Goal: Task Accomplishment & Management: Manage account settings

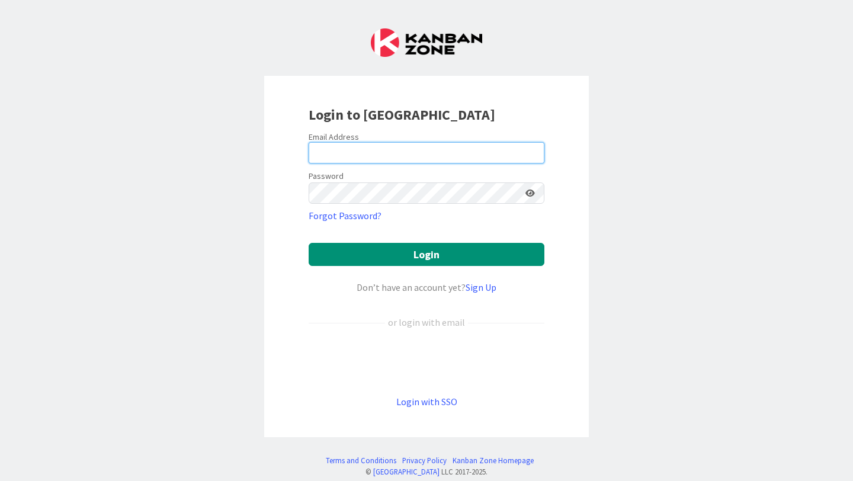
click at [447, 155] on input "email" at bounding box center [426, 152] width 236 height 21
type input "[EMAIL_ADDRESS][DOMAIN_NAME]"
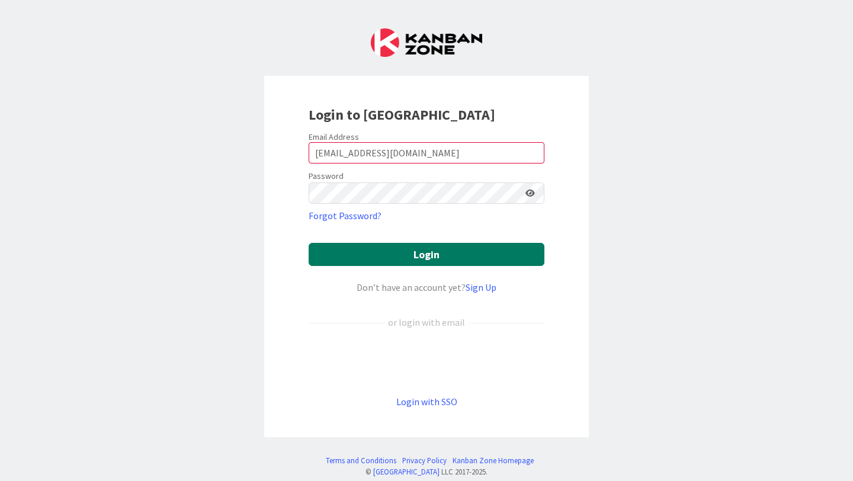
click at [507, 255] on button "Login" at bounding box center [426, 254] width 236 height 23
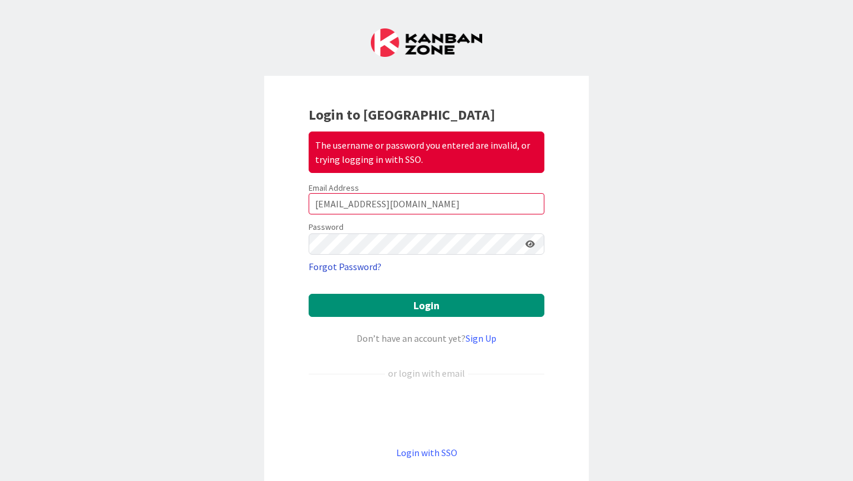
click at [363, 265] on link "Forgot Password?" at bounding box center [344, 266] width 73 height 14
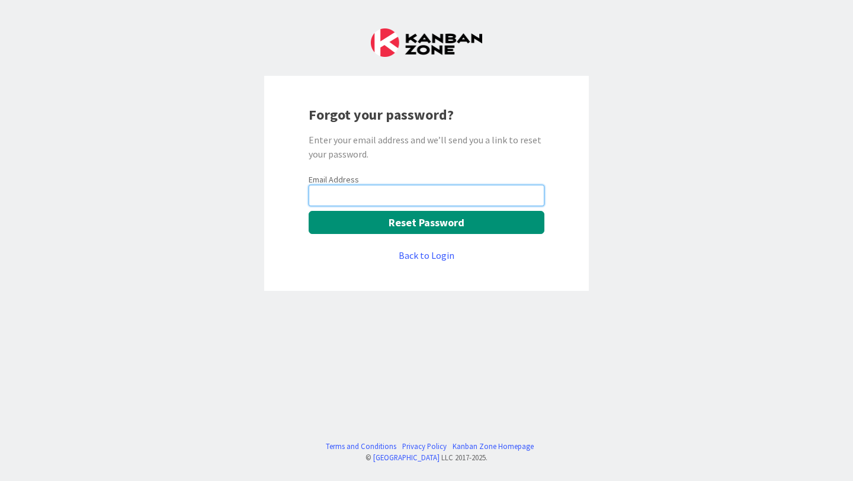
click at [373, 189] on input "email" at bounding box center [426, 195] width 236 height 21
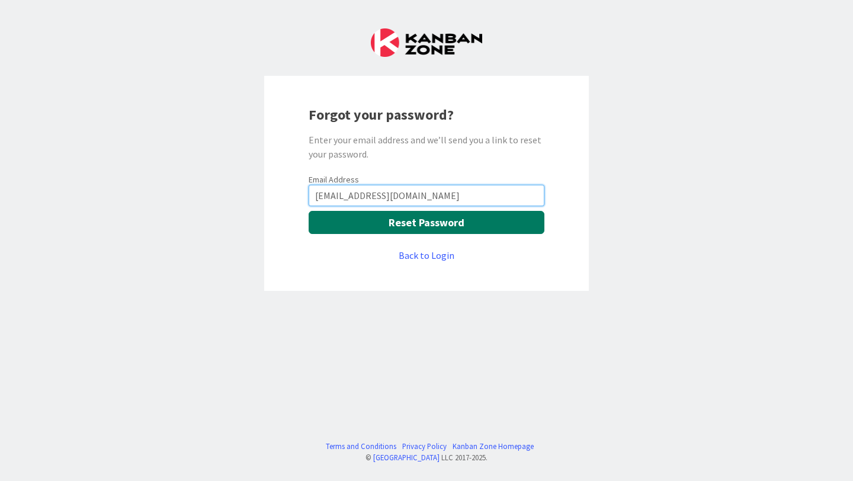
type input "[EMAIL_ADDRESS][DOMAIN_NAME]"
click at [423, 221] on button "Reset Password" at bounding box center [426, 222] width 236 height 23
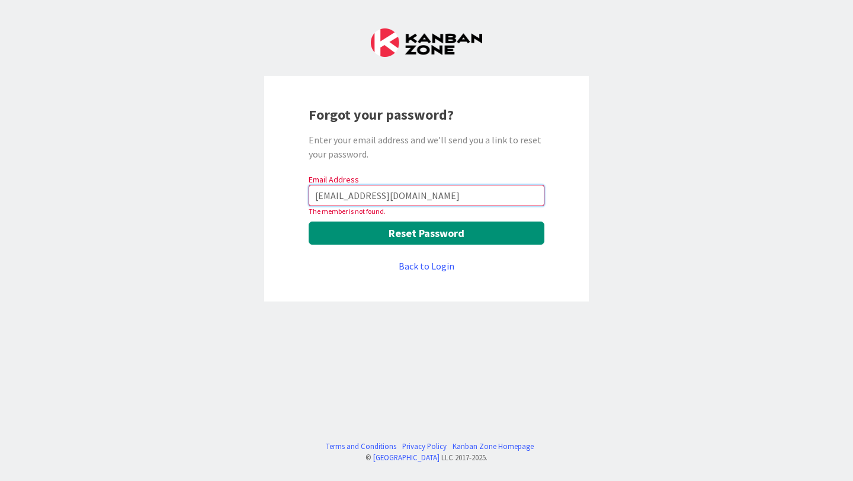
drag, startPoint x: 426, startPoint y: 200, endPoint x: 295, endPoint y: 198, distance: 131.5
click at [292, 197] on div "Forgot your password? Enter your email address and we’ll send you a link to res…" at bounding box center [426, 189] width 324 height 226
paste input "[EMAIL_ADDRESS][DOMAIN_NAME]"
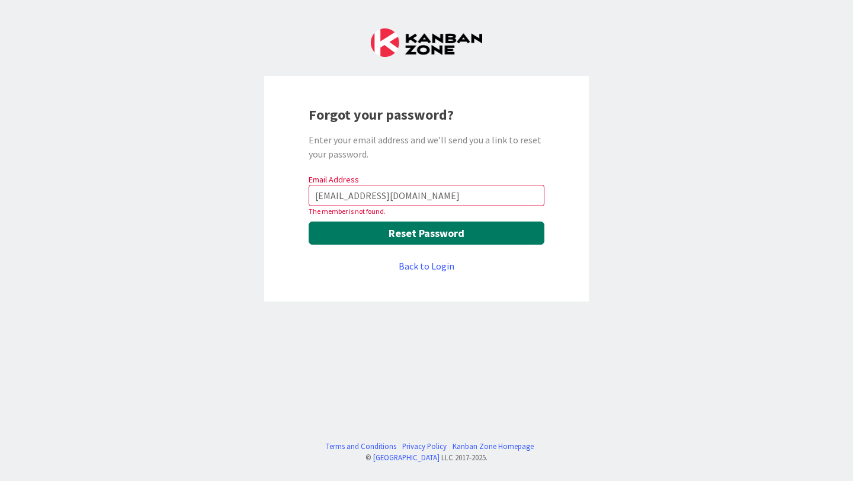
click at [374, 231] on button "Reset Password" at bounding box center [426, 232] width 236 height 23
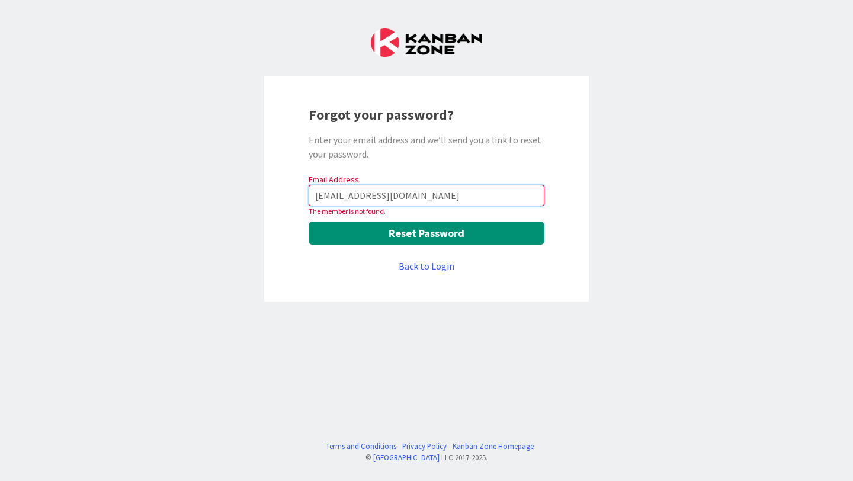
click at [346, 197] on input "[EMAIL_ADDRESS][DOMAIN_NAME]" at bounding box center [426, 195] width 236 height 21
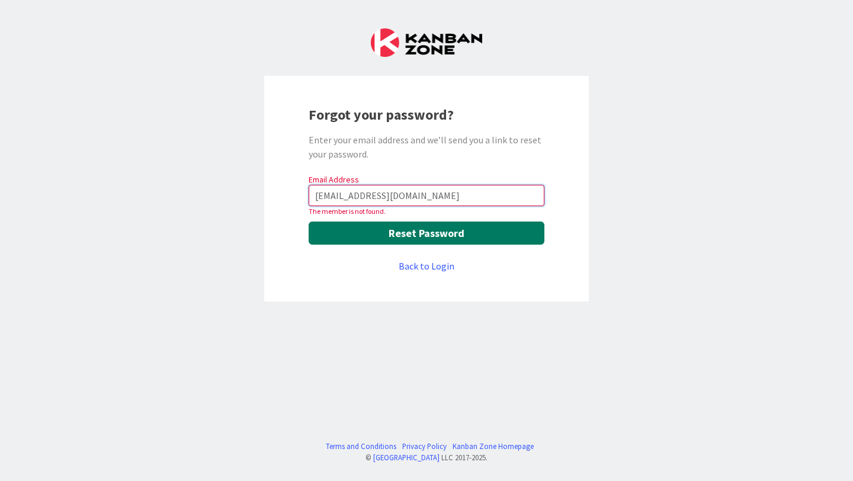
type input "[EMAIL_ADDRESS][DOMAIN_NAME]"
click at [413, 239] on button "Reset Password" at bounding box center [426, 232] width 236 height 23
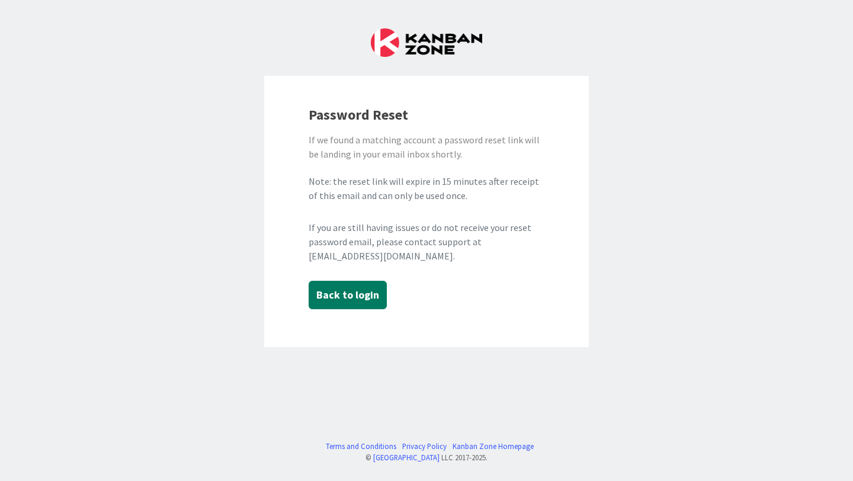
click at [350, 294] on button "Back to login" at bounding box center [347, 295] width 78 height 28
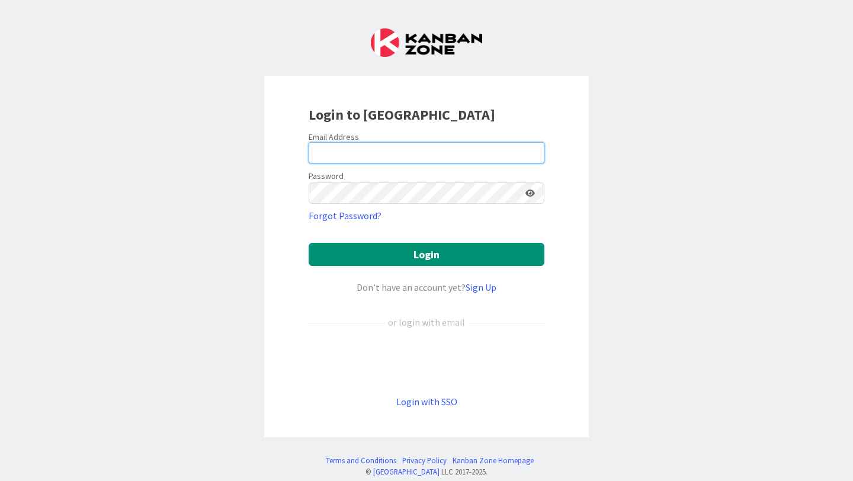
click at [341, 157] on input "email" at bounding box center [426, 152] width 236 height 21
click at [345, 155] on input "[EMAIL_ADDRESS][DOMAIN_NAME]" at bounding box center [426, 152] width 236 height 21
type input "[EMAIL_ADDRESS][DOMAIN_NAME]"
click at [531, 191] on icon at bounding box center [529, 193] width 9 height 8
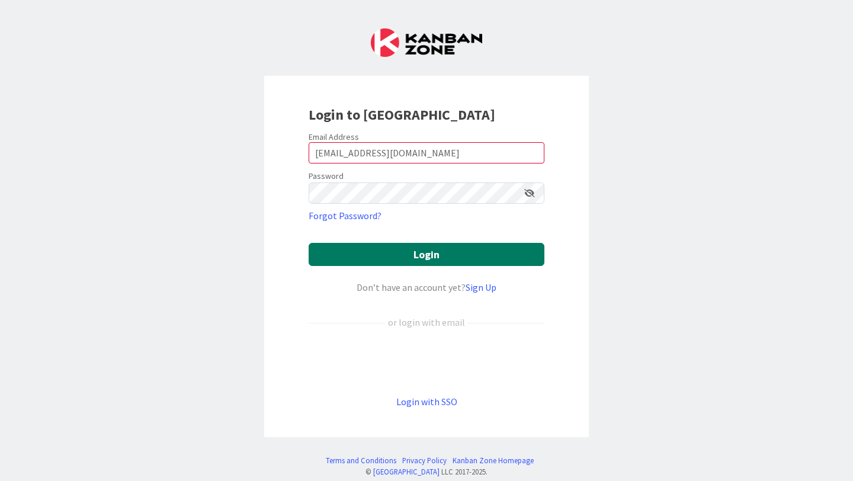
click at [433, 255] on button "Login" at bounding box center [426, 254] width 236 height 23
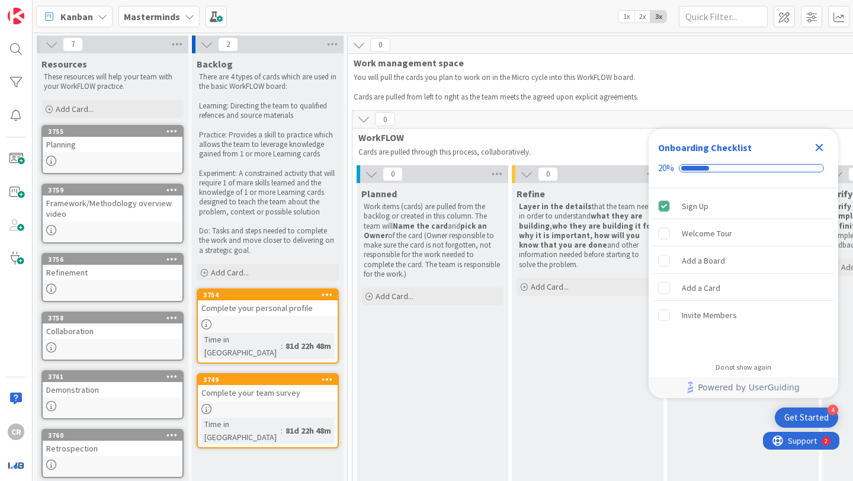
click at [108, 22] on div "Kanban" at bounding box center [74, 16] width 76 height 21
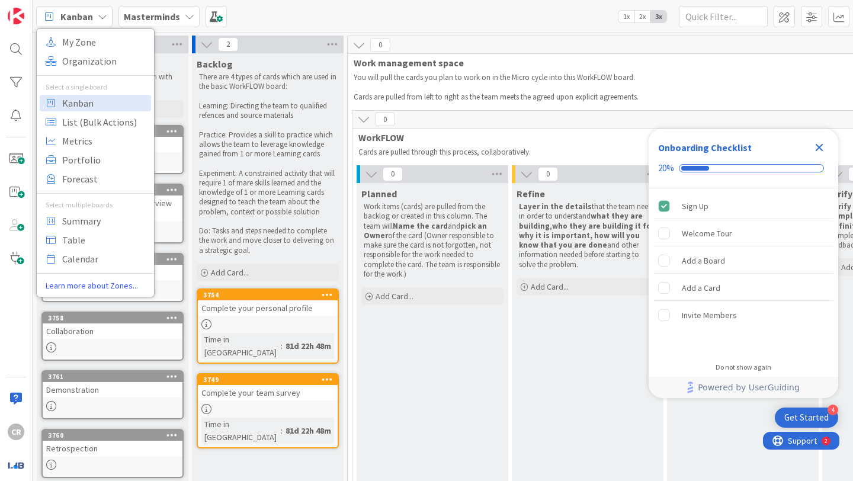
click at [275, 11] on div "Kanban My Zone Organization Select a single board Kanban List (Bulk Actions) Me…" at bounding box center [443, 16] width 820 height 33
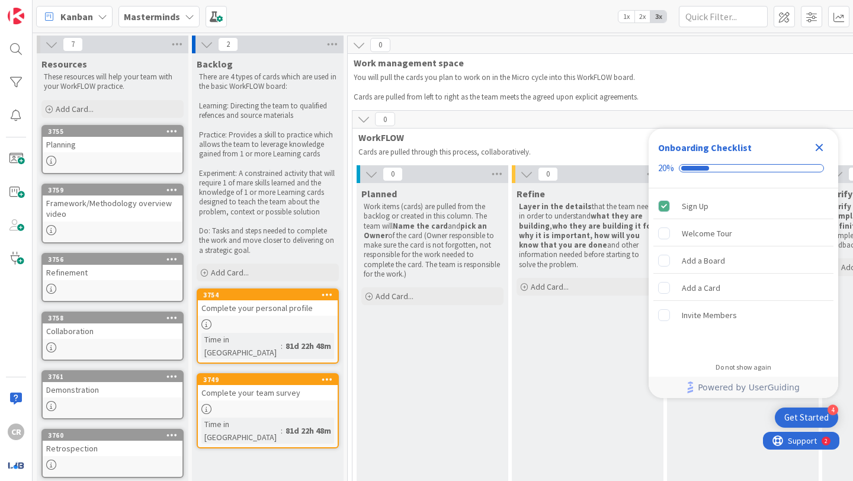
click at [175, 15] on b "Masterminds" at bounding box center [152, 17] width 56 height 12
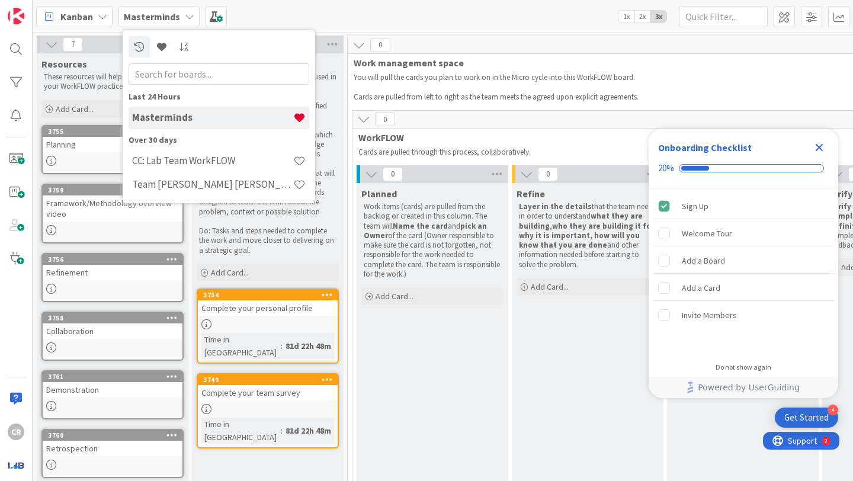
click at [229, 116] on h4 "Masterminds" at bounding box center [212, 117] width 161 height 12
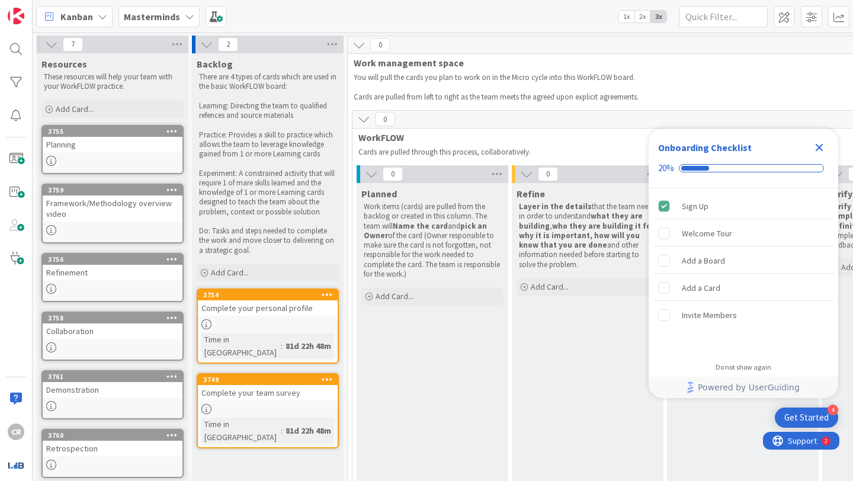
click at [190, 14] on icon at bounding box center [189, 16] width 9 height 9
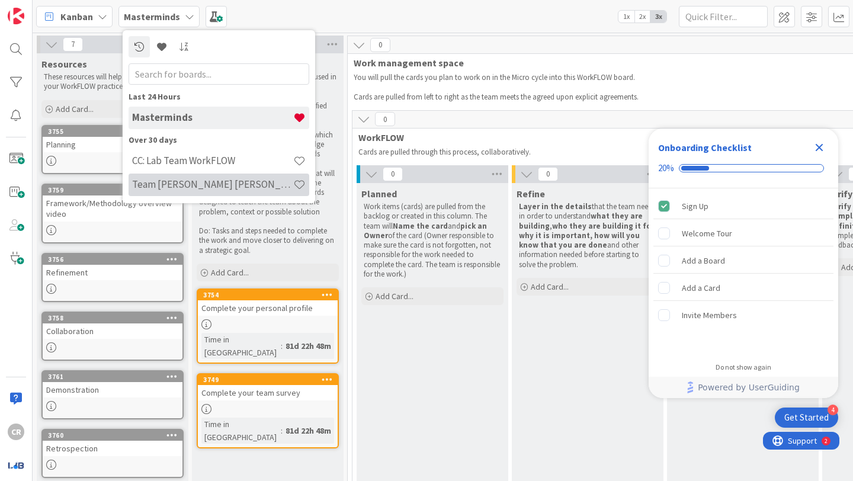
click at [202, 189] on h4 "Team [PERSON_NAME] [PERSON_NAME] WorkFLOW" at bounding box center [212, 184] width 161 height 12
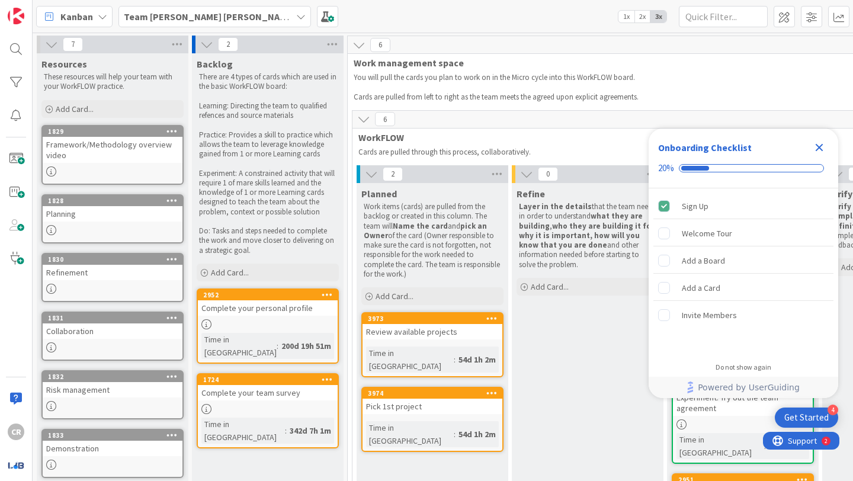
click at [232, 17] on b "Team [PERSON_NAME] [PERSON_NAME] WorkFLOW" at bounding box center [233, 17] width 218 height 12
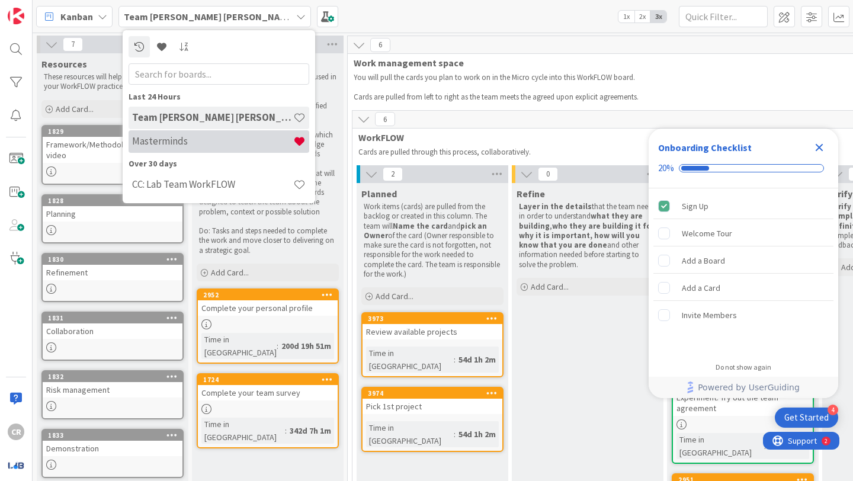
click at [192, 142] on h4 "Masterminds" at bounding box center [212, 141] width 161 height 12
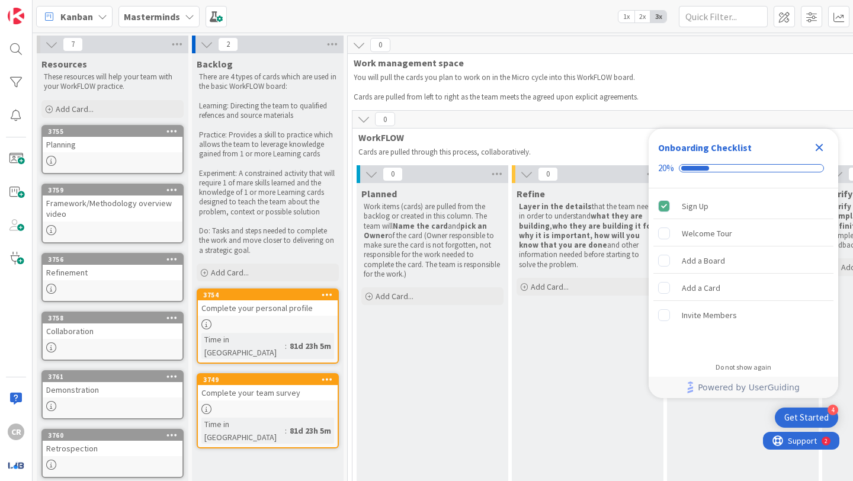
click at [102, 15] on icon at bounding box center [102, 16] width 9 height 9
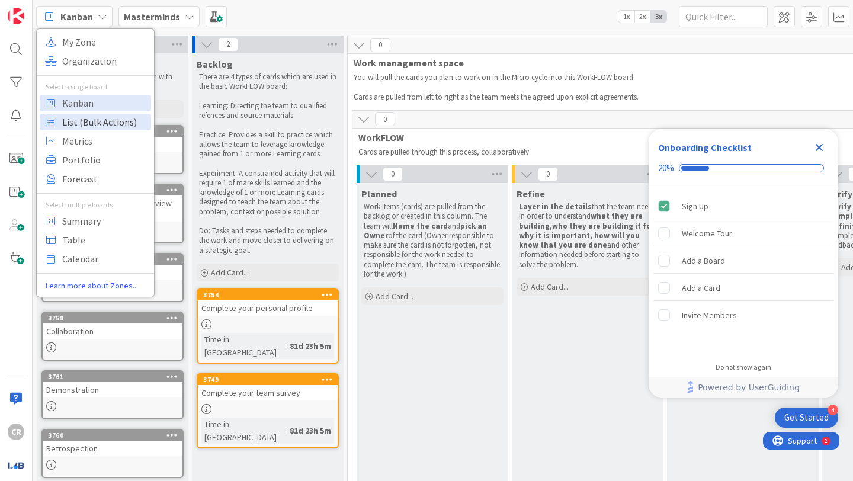
click at [91, 121] on span "List (Bulk Actions)" at bounding box center [104, 122] width 85 height 18
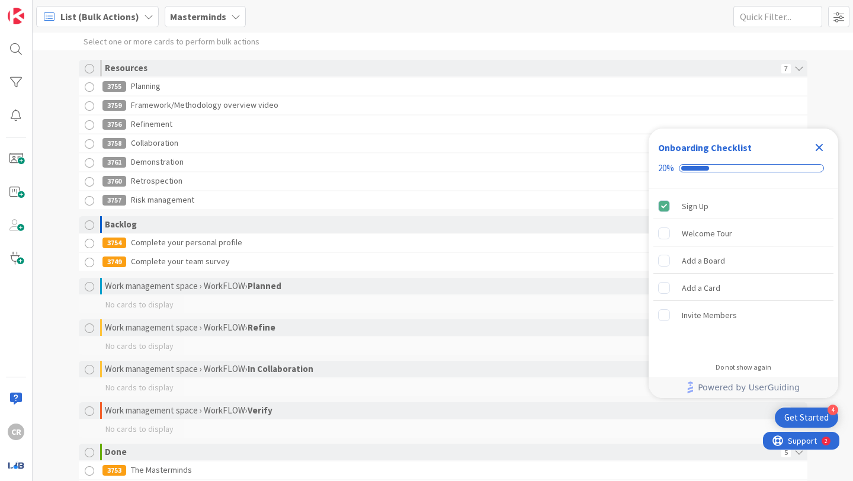
click at [104, 15] on span "List (Bulk Actions)" at bounding box center [99, 16] width 79 height 14
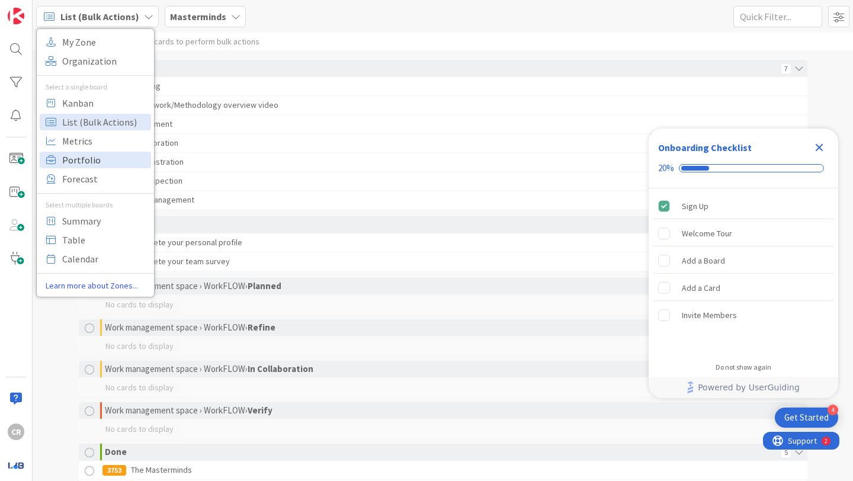
click at [103, 163] on span "Portfolio" at bounding box center [104, 160] width 85 height 18
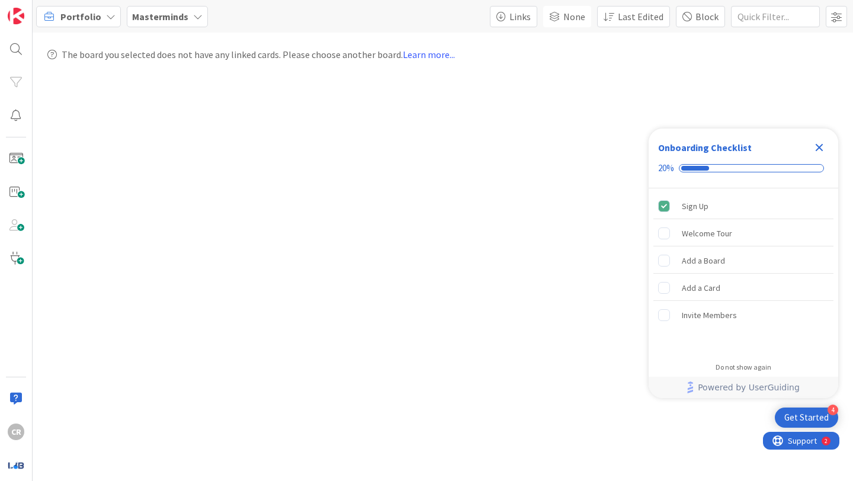
click at [100, 11] on div "Portfolio" at bounding box center [78, 16] width 85 height 21
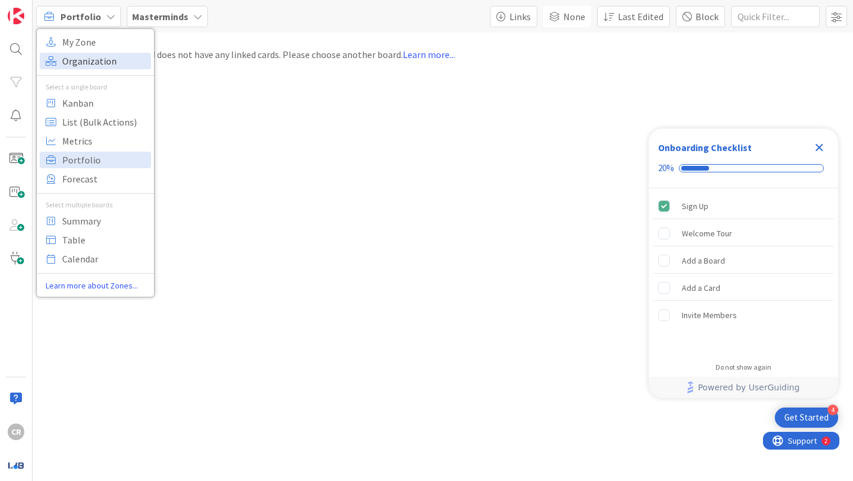
click at [108, 66] on span "Organization" at bounding box center [104, 61] width 85 height 18
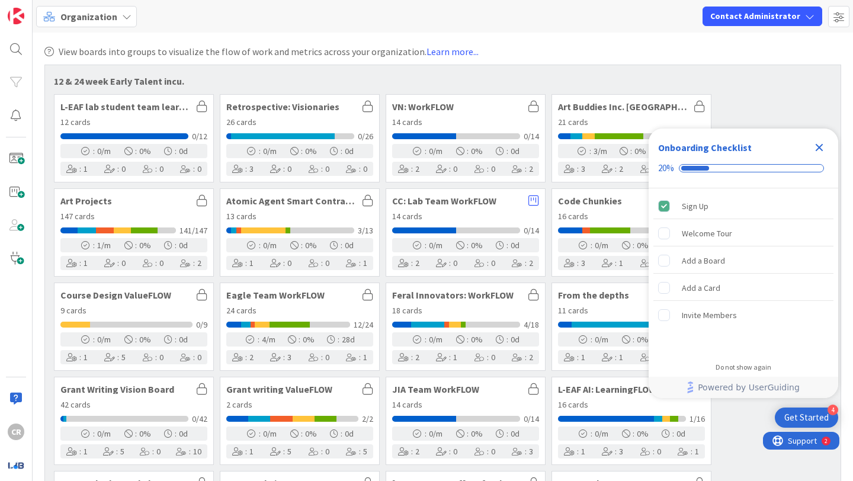
click at [96, 9] on span "Organization" at bounding box center [88, 16] width 57 height 14
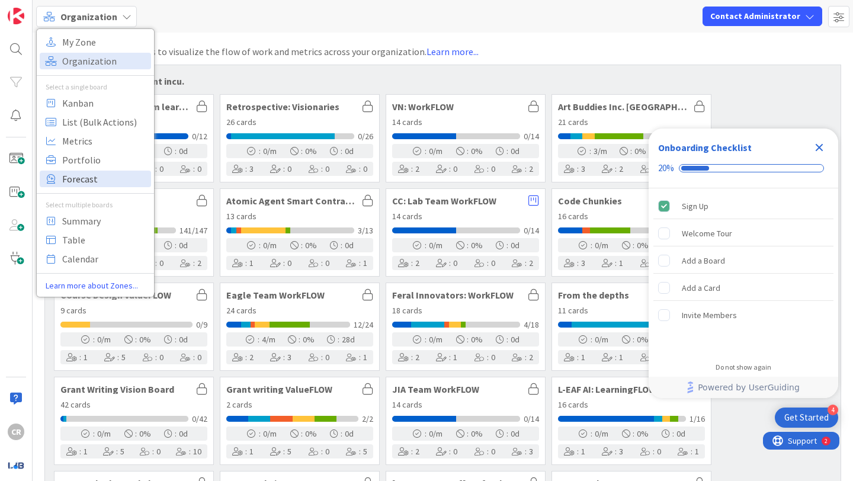
click at [105, 179] on span "Forecast" at bounding box center [104, 179] width 85 height 18
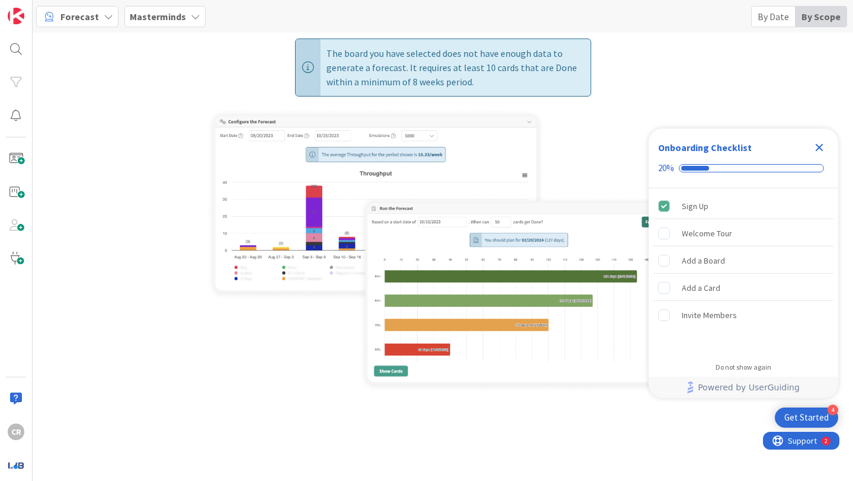
click at [107, 15] on icon at bounding box center [108, 16] width 9 height 9
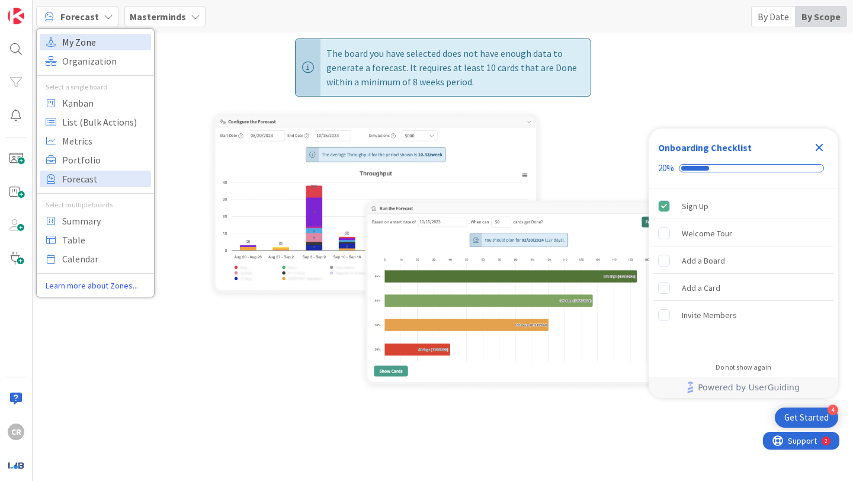
click at [101, 47] on span "My Zone" at bounding box center [104, 42] width 85 height 18
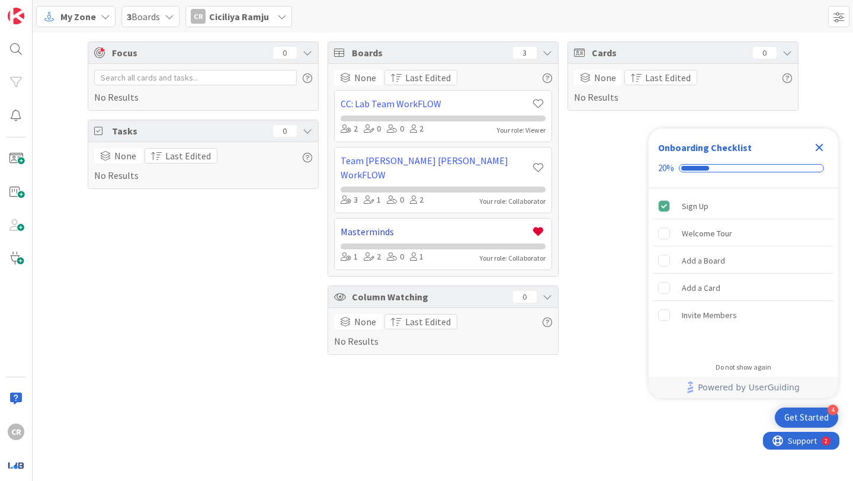
click at [372, 224] on link "Masterminds" at bounding box center [435, 231] width 191 height 14
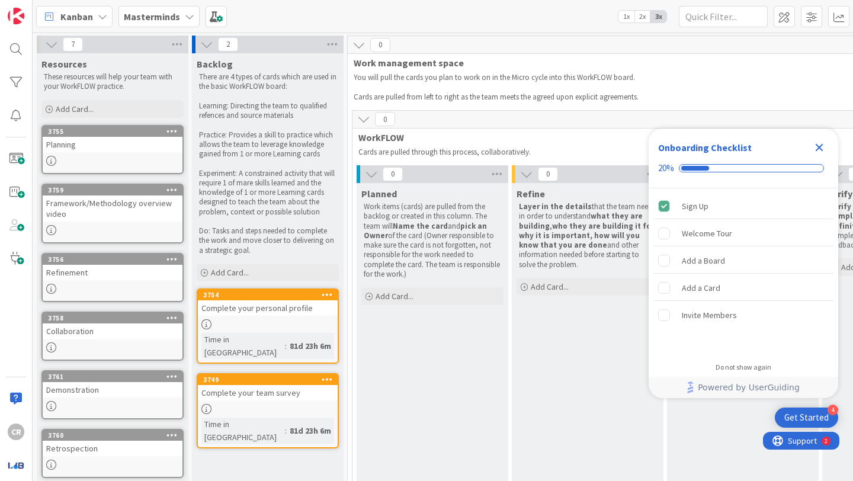
click at [367, 121] on icon at bounding box center [363, 118] width 13 height 13
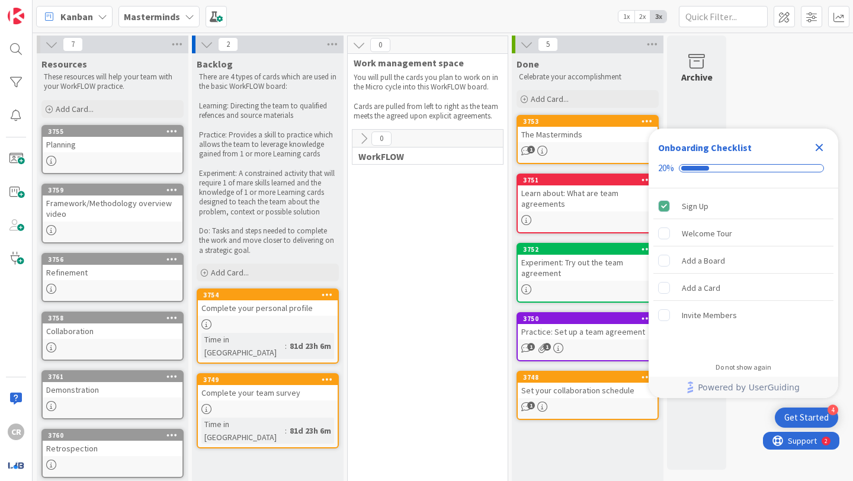
click at [364, 137] on icon at bounding box center [363, 138] width 13 height 13
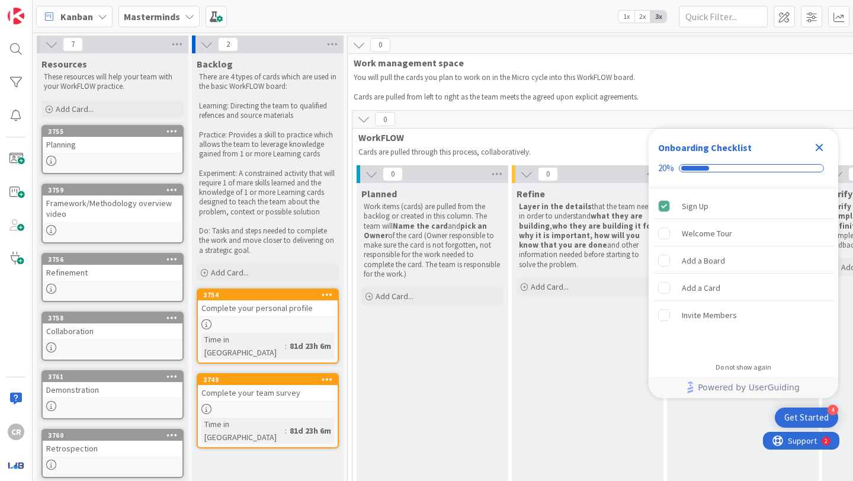
click at [358, 46] on icon at bounding box center [358, 44] width 13 height 13
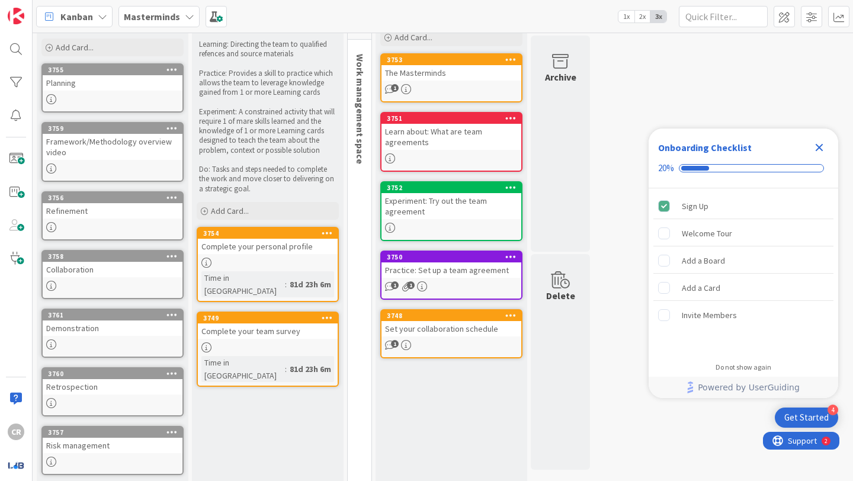
scroll to position [70, 0]
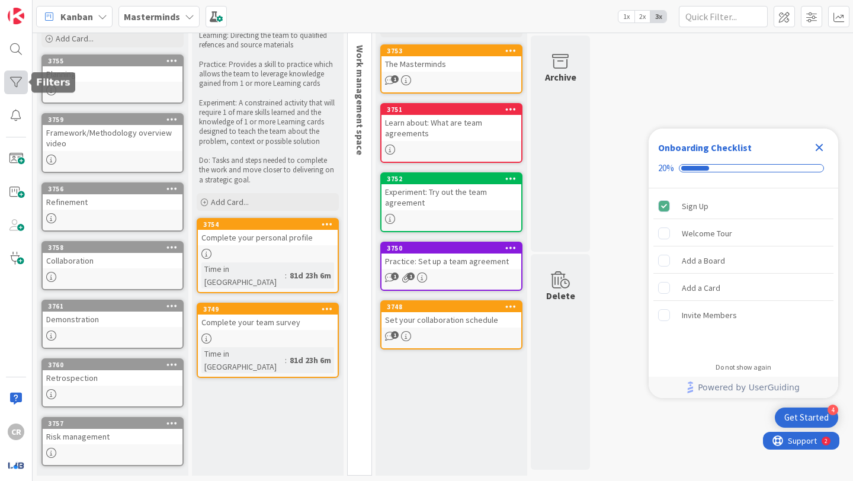
click at [17, 73] on div at bounding box center [16, 82] width 24 height 24
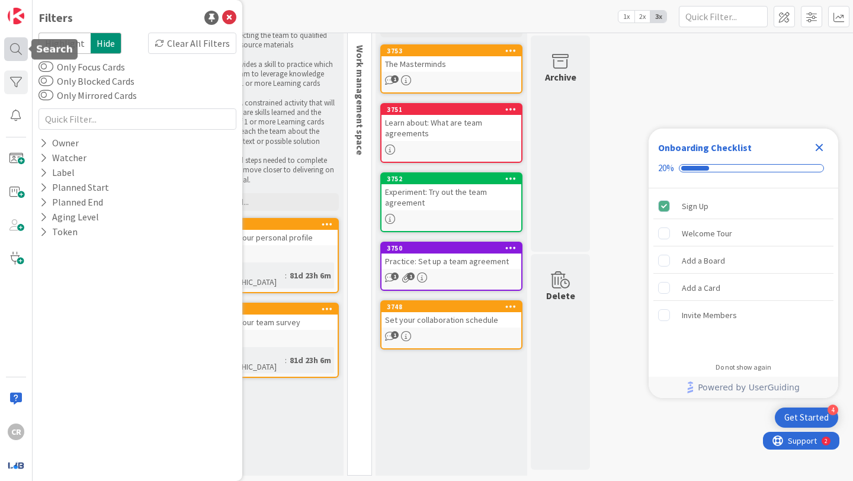
click at [21, 40] on div at bounding box center [16, 49] width 24 height 24
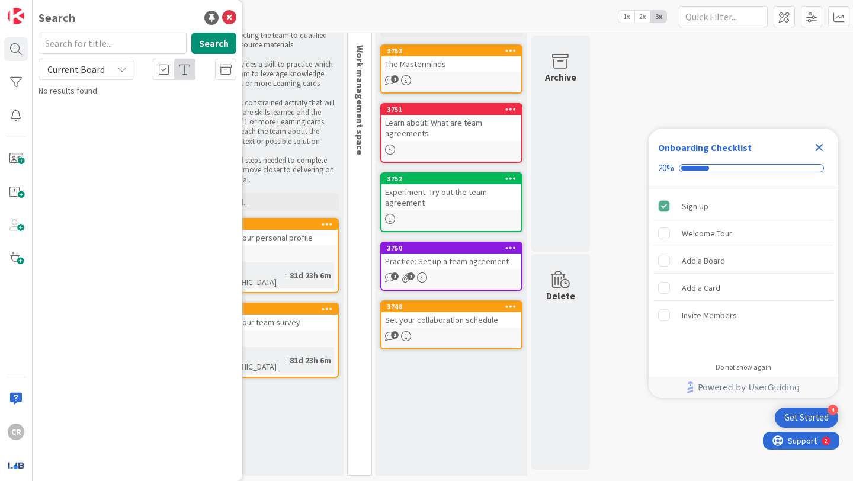
click at [87, 46] on input "text" at bounding box center [112, 43] width 148 height 21
click at [229, 15] on icon at bounding box center [229, 18] width 14 height 14
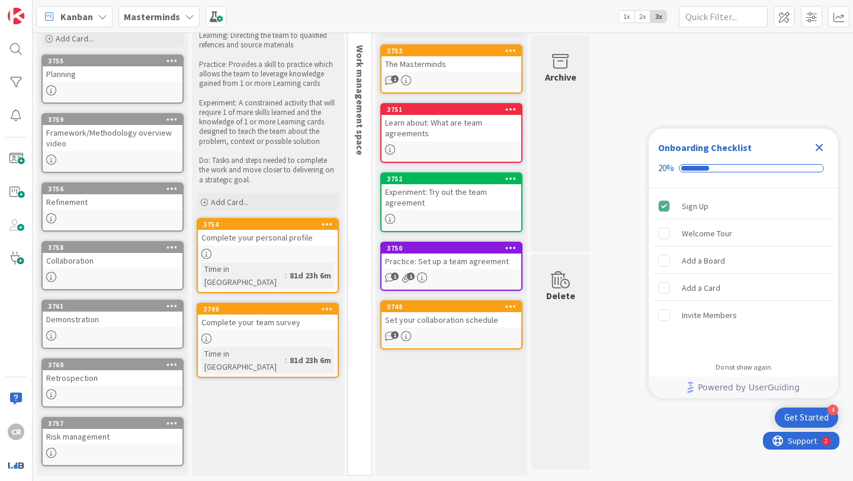
click at [160, 9] on span "Masterminds" at bounding box center [152, 16] width 56 height 14
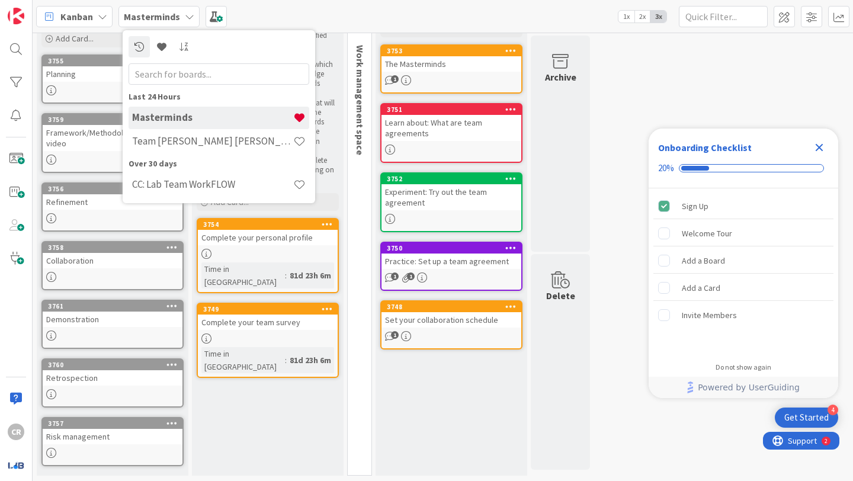
click at [187, 118] on h4 "Masterminds" at bounding box center [212, 117] width 161 height 12
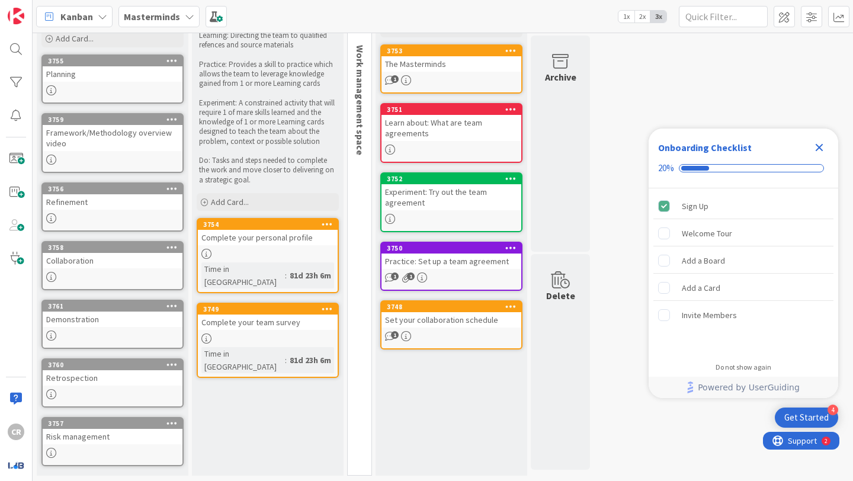
click at [161, 19] on b "Masterminds" at bounding box center [152, 17] width 56 height 12
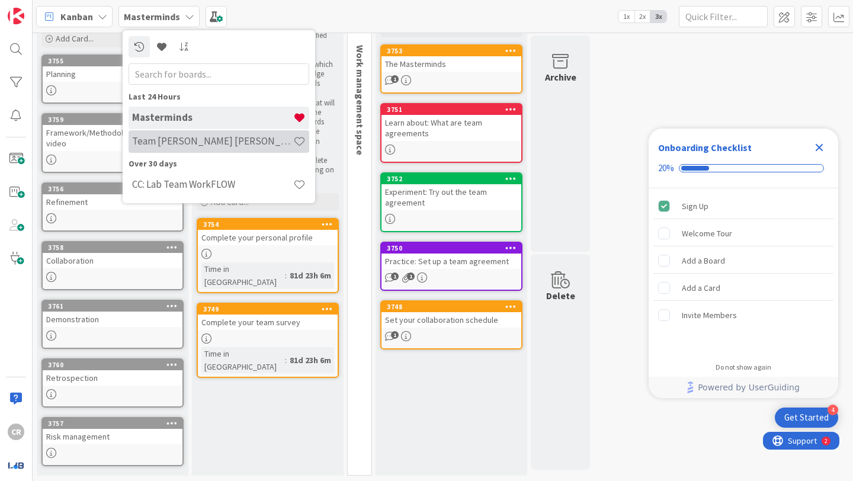
click at [176, 151] on div "Team [PERSON_NAME] [PERSON_NAME] WorkFLOW" at bounding box center [218, 141] width 181 height 22
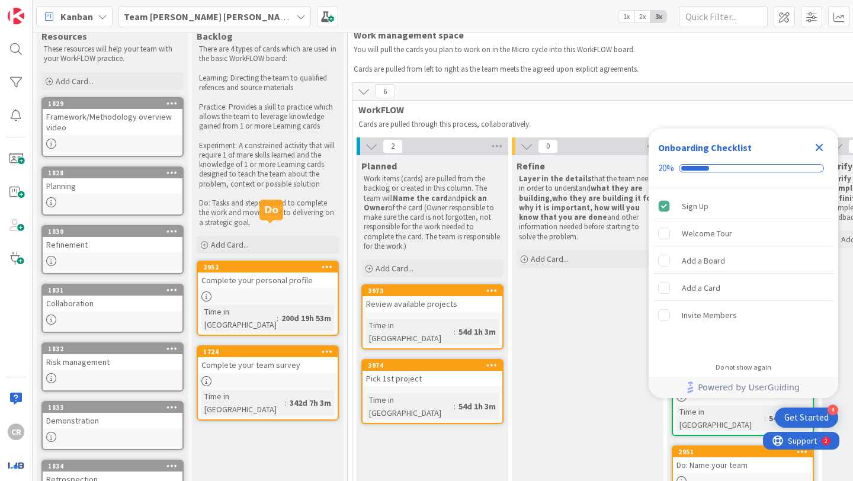
scroll to position [67, 0]
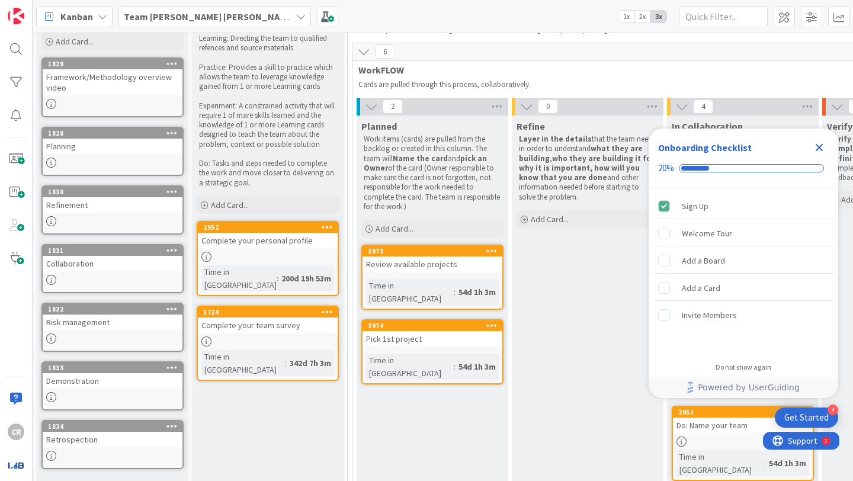
click at [407, 261] on div "Review available projects" at bounding box center [432, 263] width 140 height 15
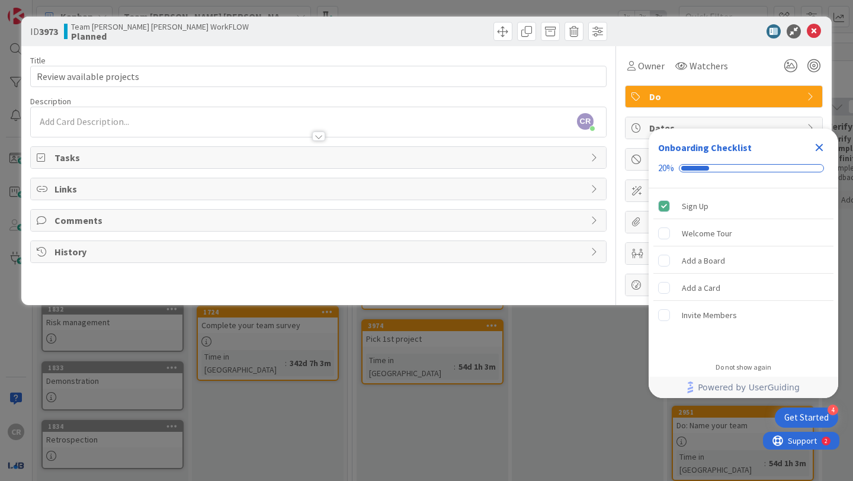
click at [319, 132] on div at bounding box center [318, 135] width 13 height 9
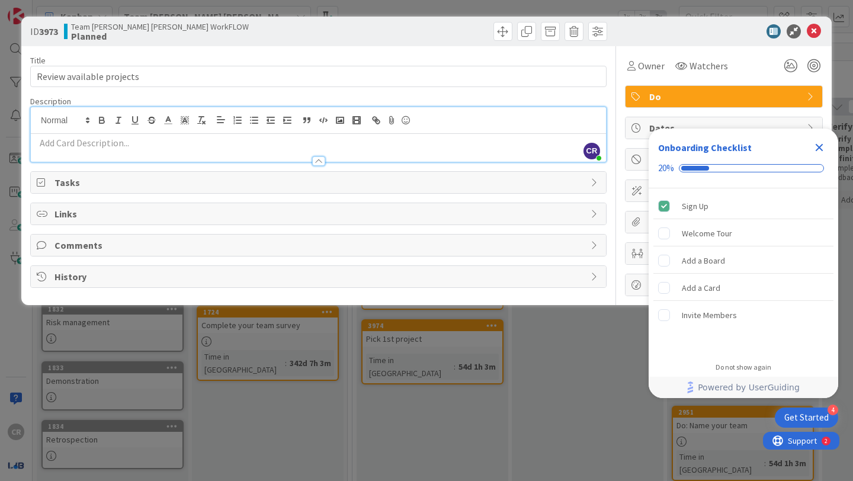
click at [316, 160] on div at bounding box center [318, 160] width 13 height 9
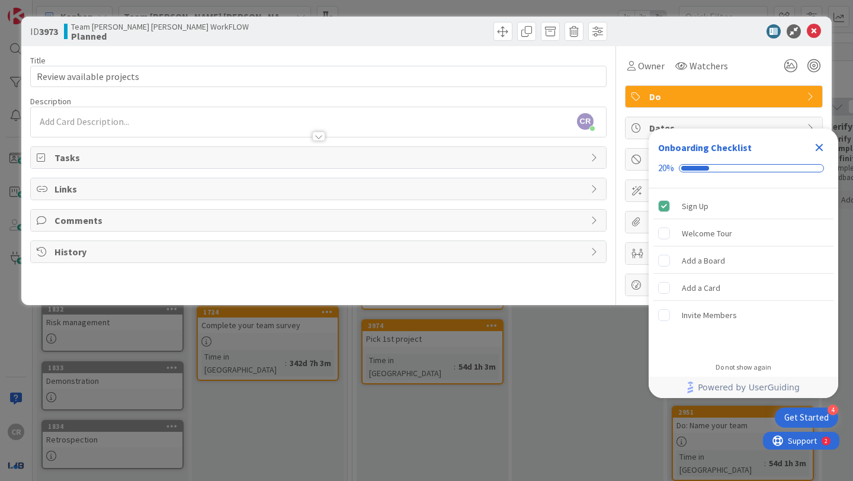
click at [317, 166] on div "Tasks" at bounding box center [318, 157] width 575 height 21
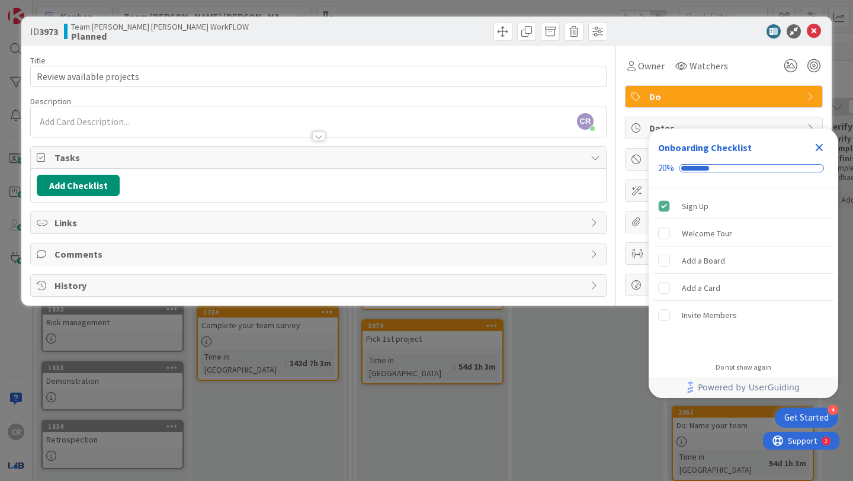
click at [317, 162] on span "Tasks" at bounding box center [319, 157] width 530 height 14
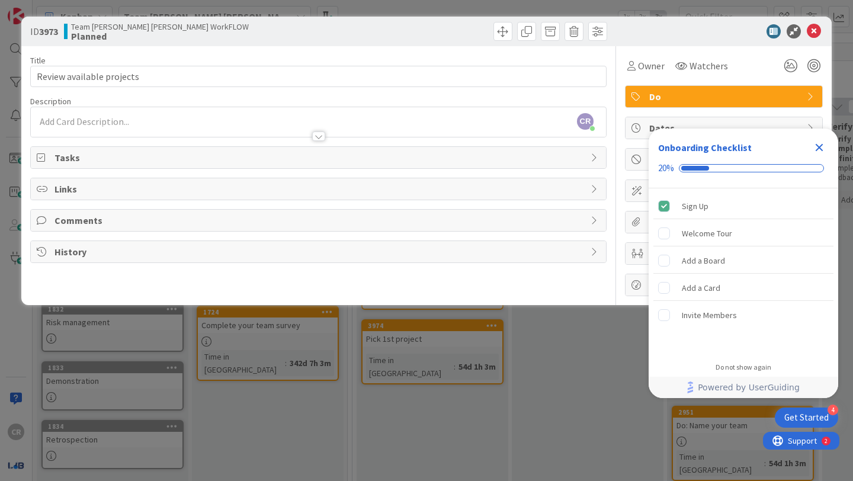
click at [817, 145] on icon "Close Checklist" at bounding box center [819, 148] width 8 height 8
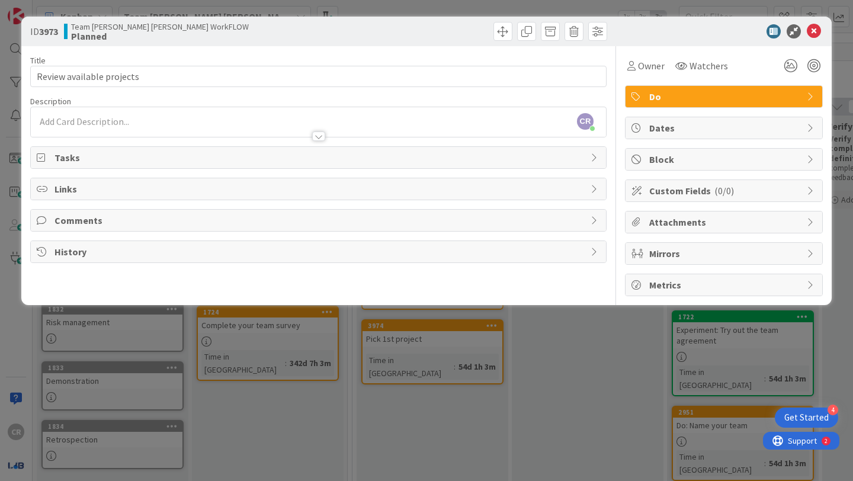
click at [602, 55] on div "Title 25 / 128" at bounding box center [318, 60] width 576 height 11
click at [600, 36] on span at bounding box center [597, 31] width 19 height 19
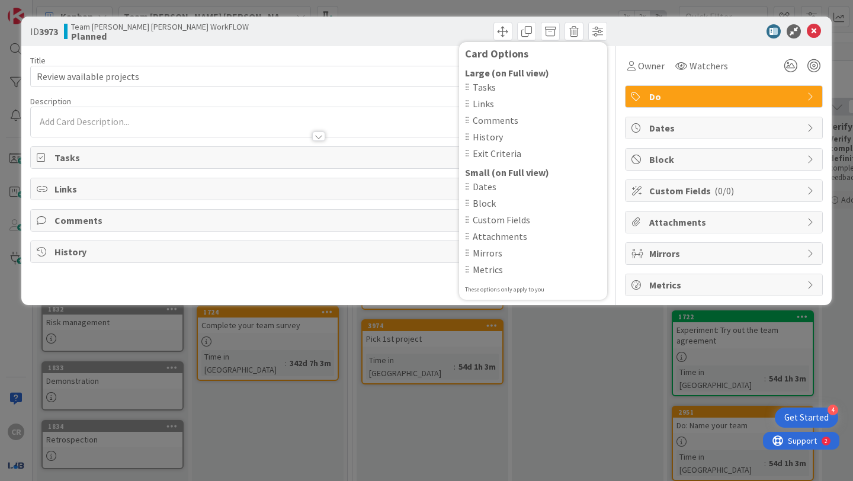
click at [387, 31] on div "Card Options Large (on Full view) Tasks Links Comments History Exit Criteria Sm…" at bounding box center [464, 31] width 285 height 19
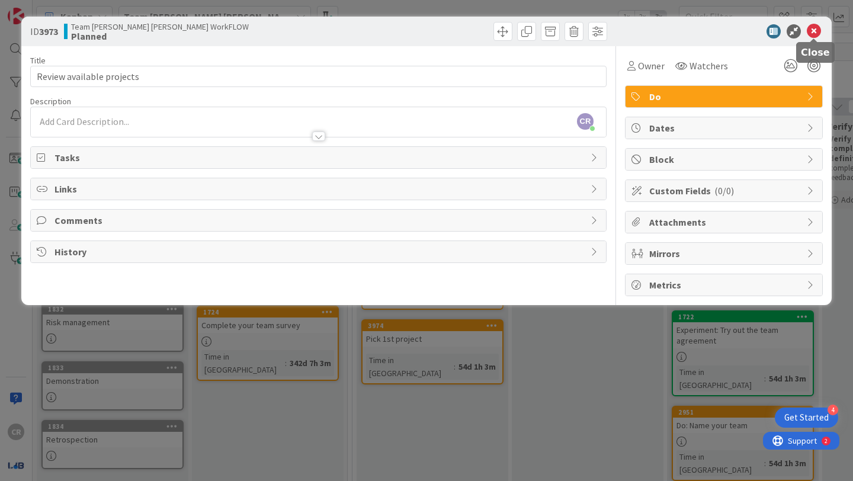
click at [814, 28] on icon at bounding box center [813, 31] width 14 height 14
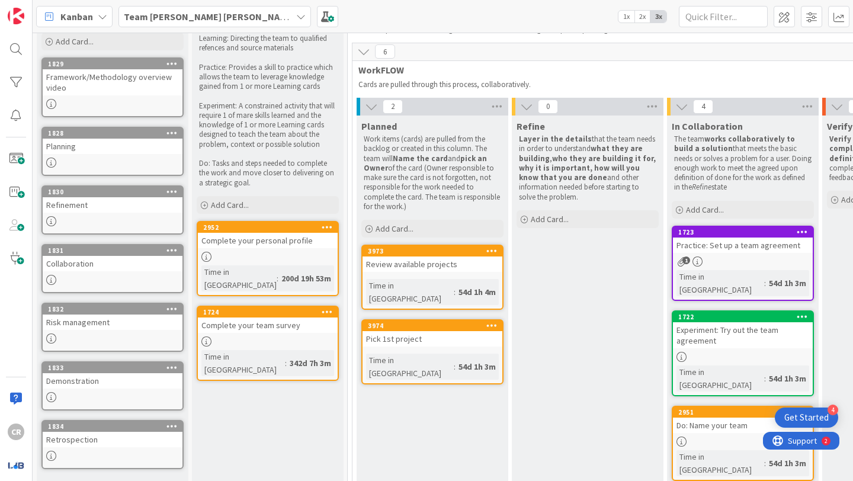
click at [390, 331] on div "Pick 1st project" at bounding box center [432, 338] width 140 height 15
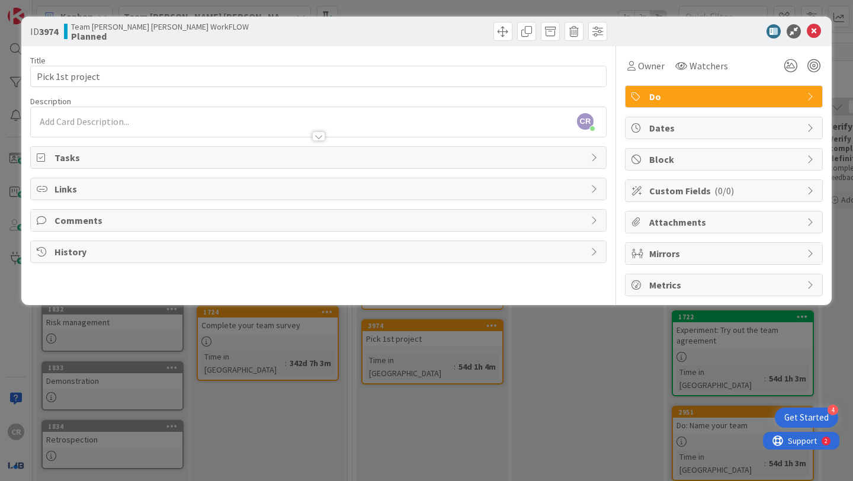
click at [241, 249] on span "History" at bounding box center [319, 252] width 530 height 14
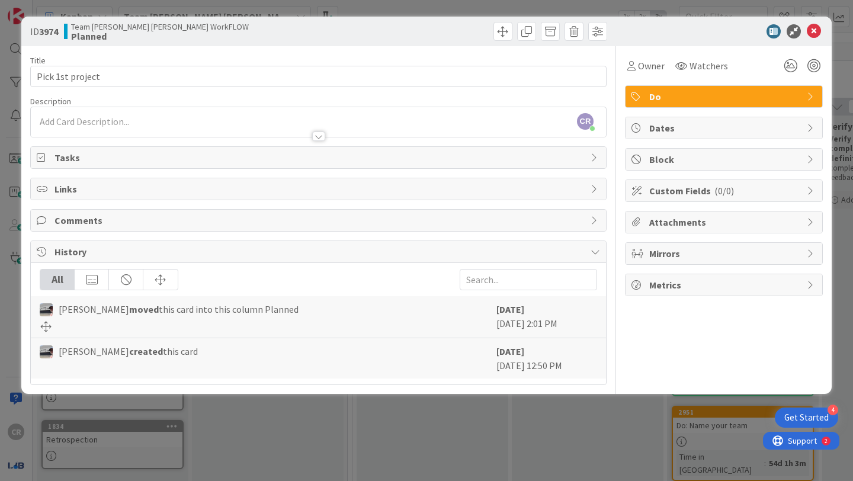
click at [591, 247] on icon at bounding box center [594, 251] width 9 height 9
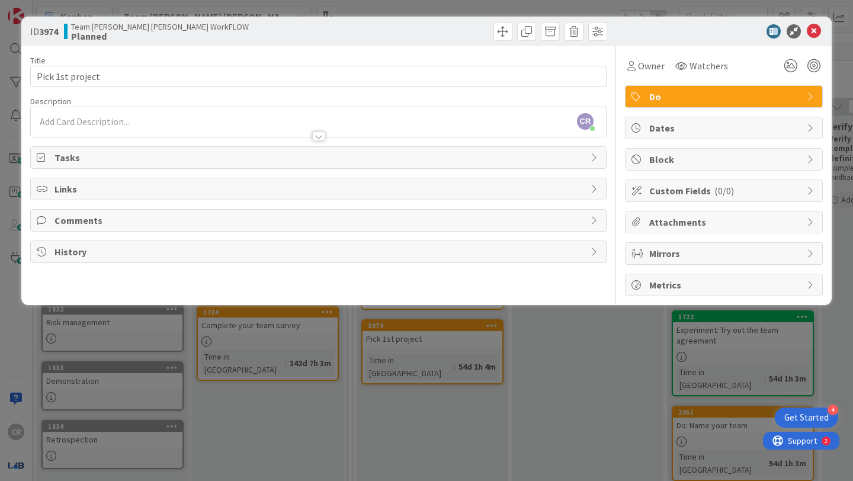
click at [594, 217] on icon at bounding box center [594, 220] width 9 height 9
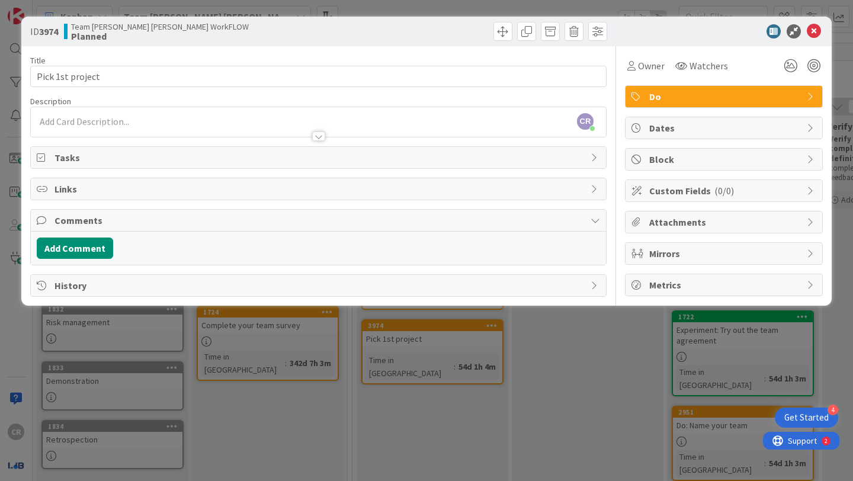
click at [594, 217] on icon at bounding box center [594, 220] width 9 height 9
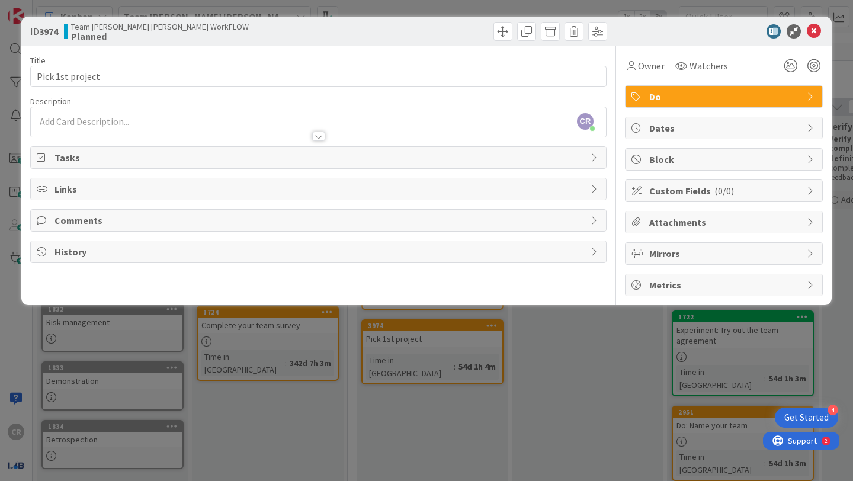
click at [317, 146] on div "Tasks" at bounding box center [318, 157] width 576 height 22
click at [319, 159] on span "Tasks" at bounding box center [319, 157] width 530 height 14
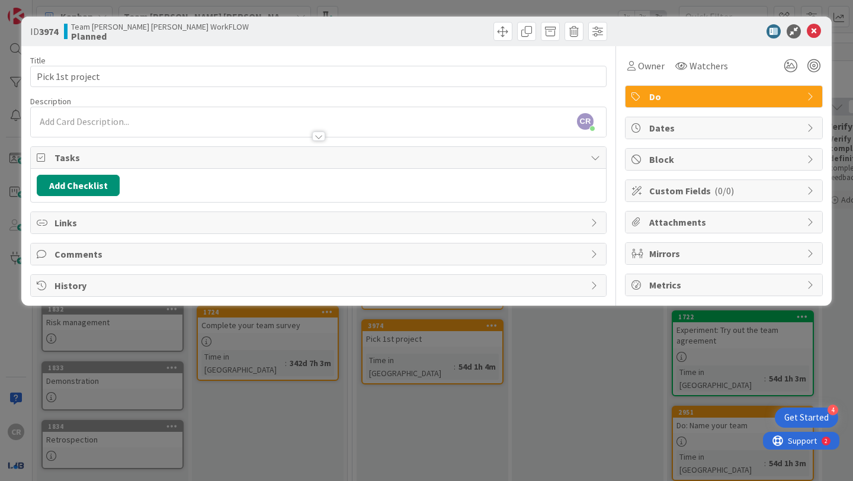
click at [326, 155] on span "Tasks" at bounding box center [319, 157] width 530 height 14
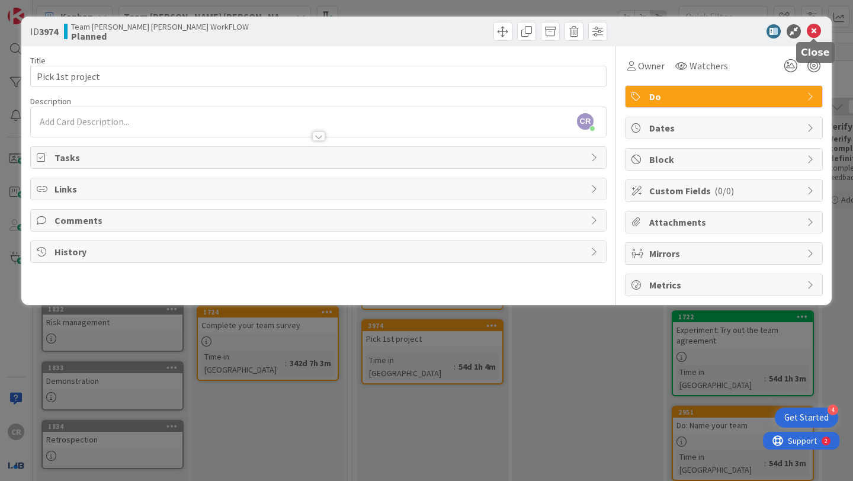
click at [815, 30] on icon at bounding box center [813, 31] width 14 height 14
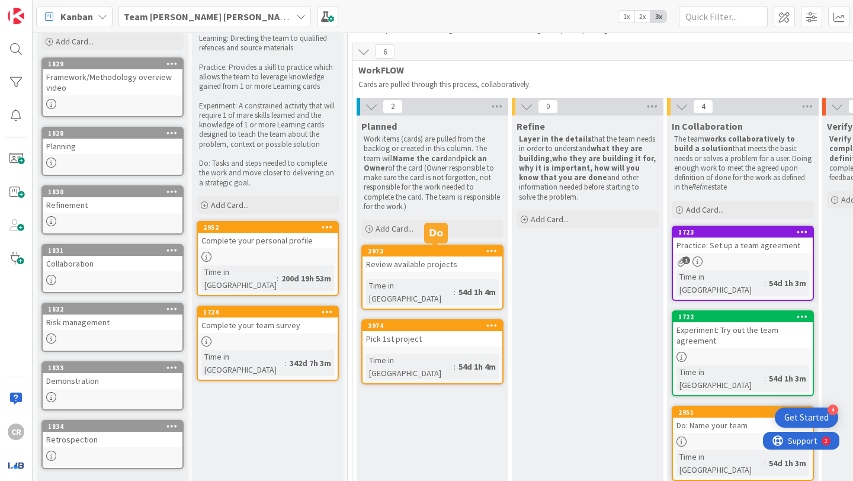
click at [422, 251] on div "3973" at bounding box center [435, 251] width 134 height 8
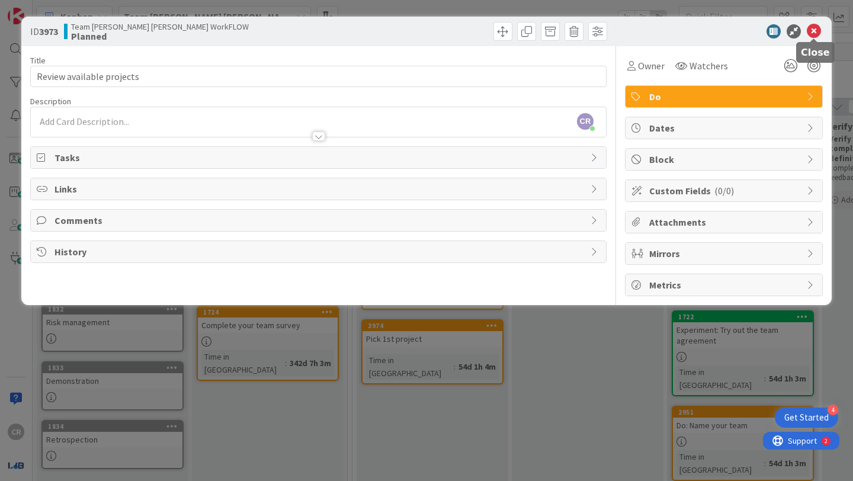
click at [814, 33] on icon at bounding box center [813, 31] width 14 height 14
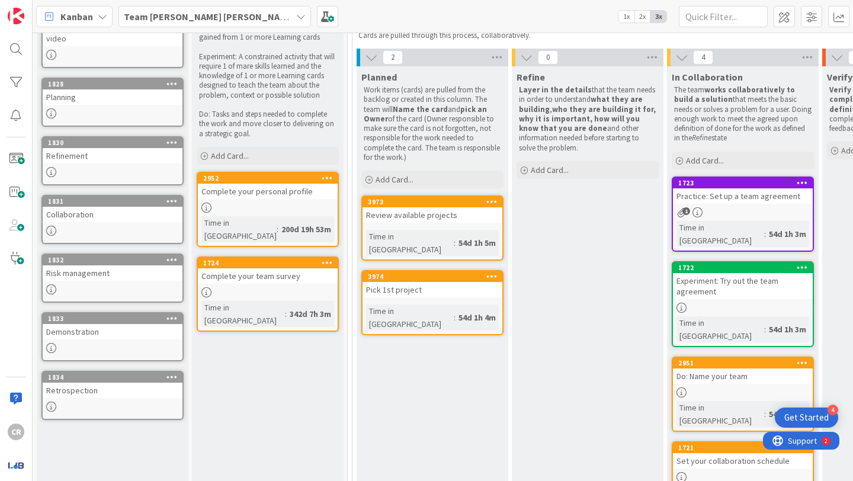
scroll to position [128, 0]
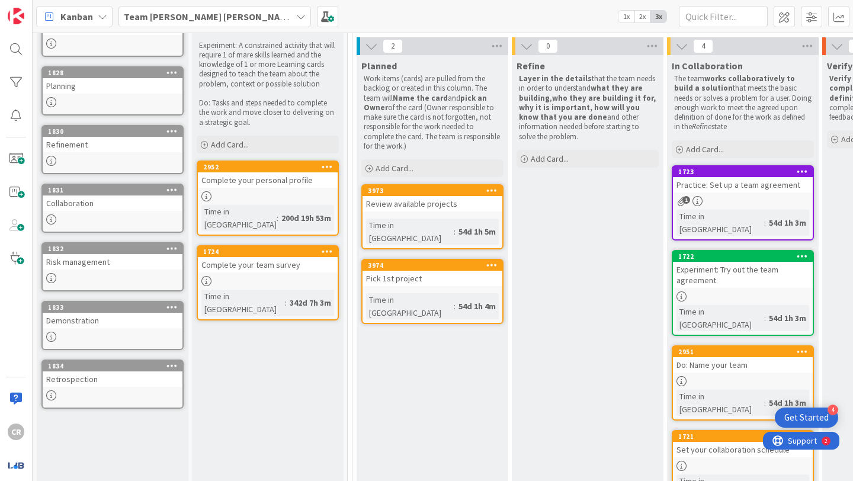
click at [489, 261] on icon at bounding box center [491, 265] width 11 height 8
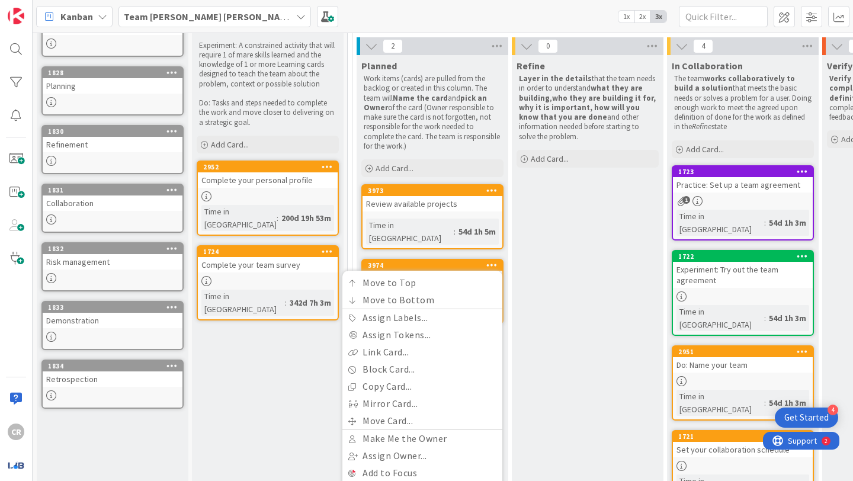
click at [571, 268] on div "Refine Layer in the details that the team needs in order to understand what the…" at bounding box center [588, 284] width 152 height 459
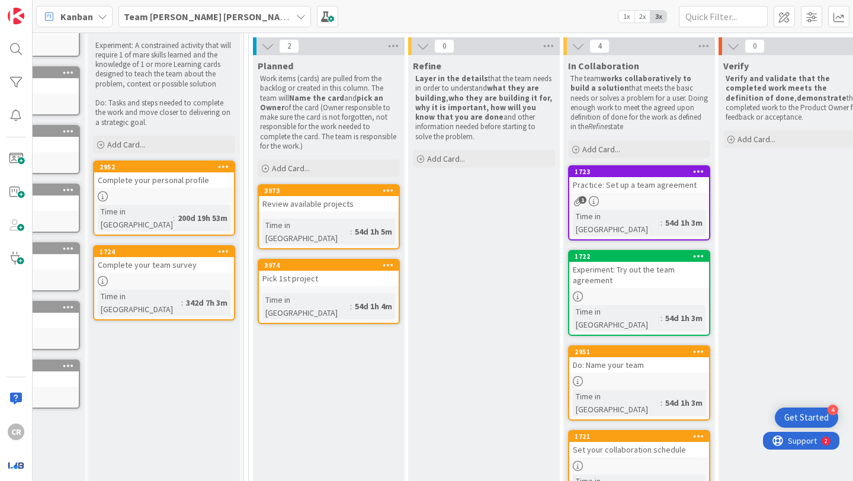
scroll to position [0, 104]
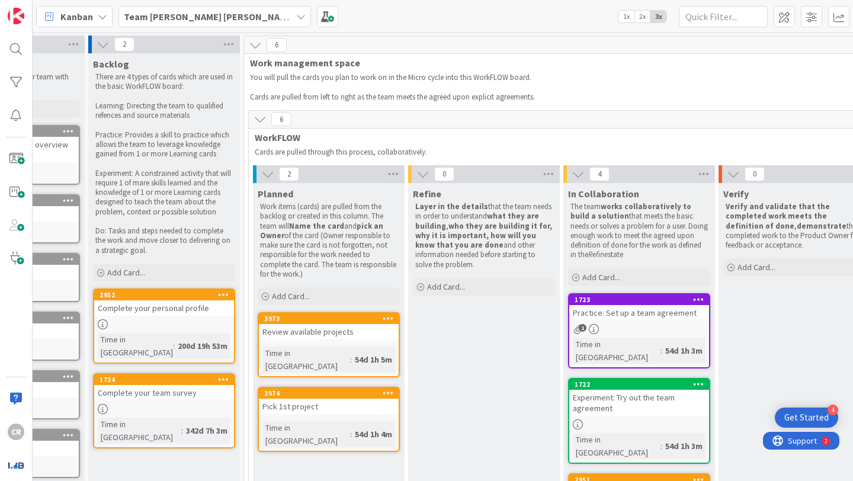
click at [261, 18] on b "Team [PERSON_NAME] [PERSON_NAME] WorkFLOW" at bounding box center [233, 17] width 218 height 12
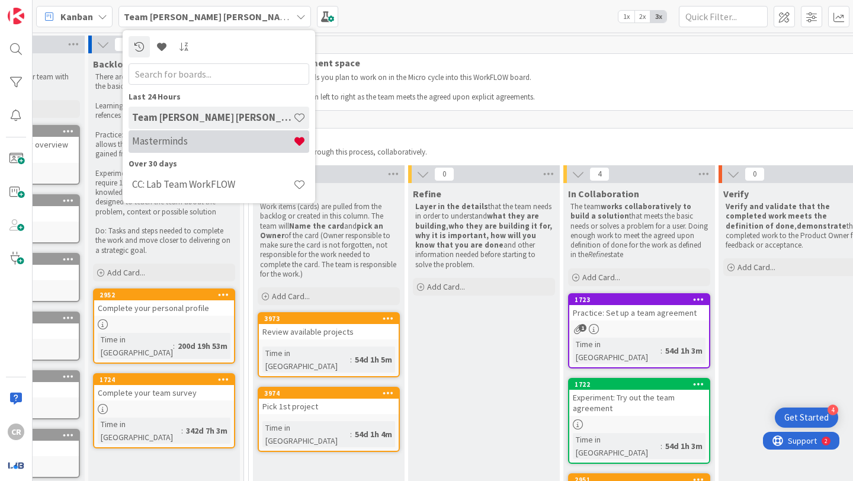
click at [234, 142] on h4 "Masterminds" at bounding box center [212, 141] width 161 height 12
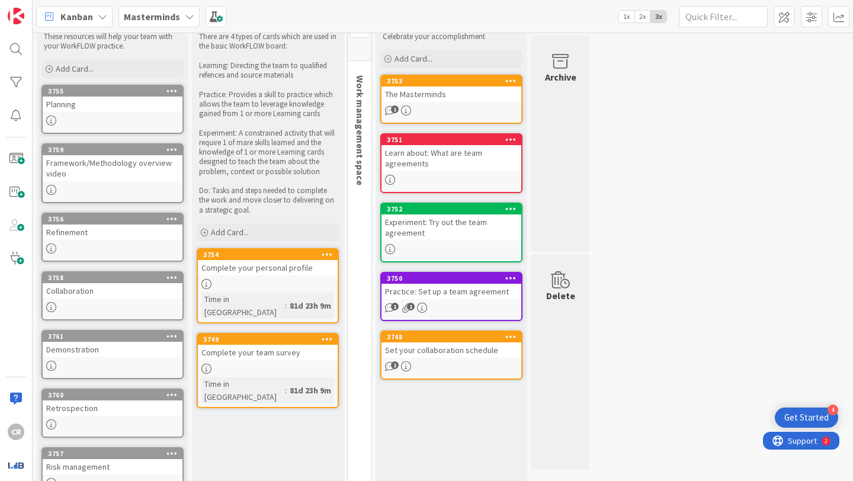
scroll to position [70, 0]
